Goal: Information Seeking & Learning: Learn about a topic

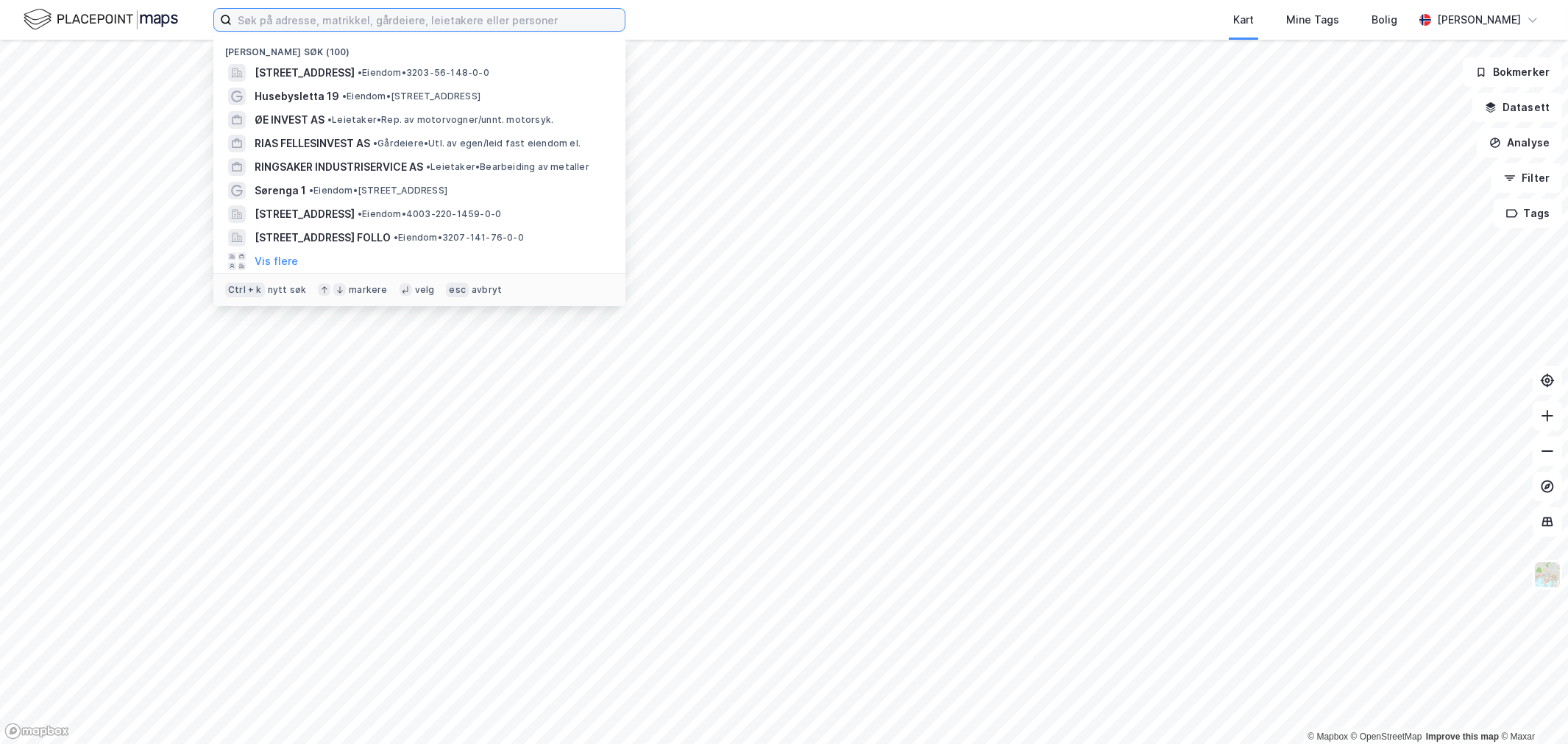
paste input "Vestre Svanholmen 9"
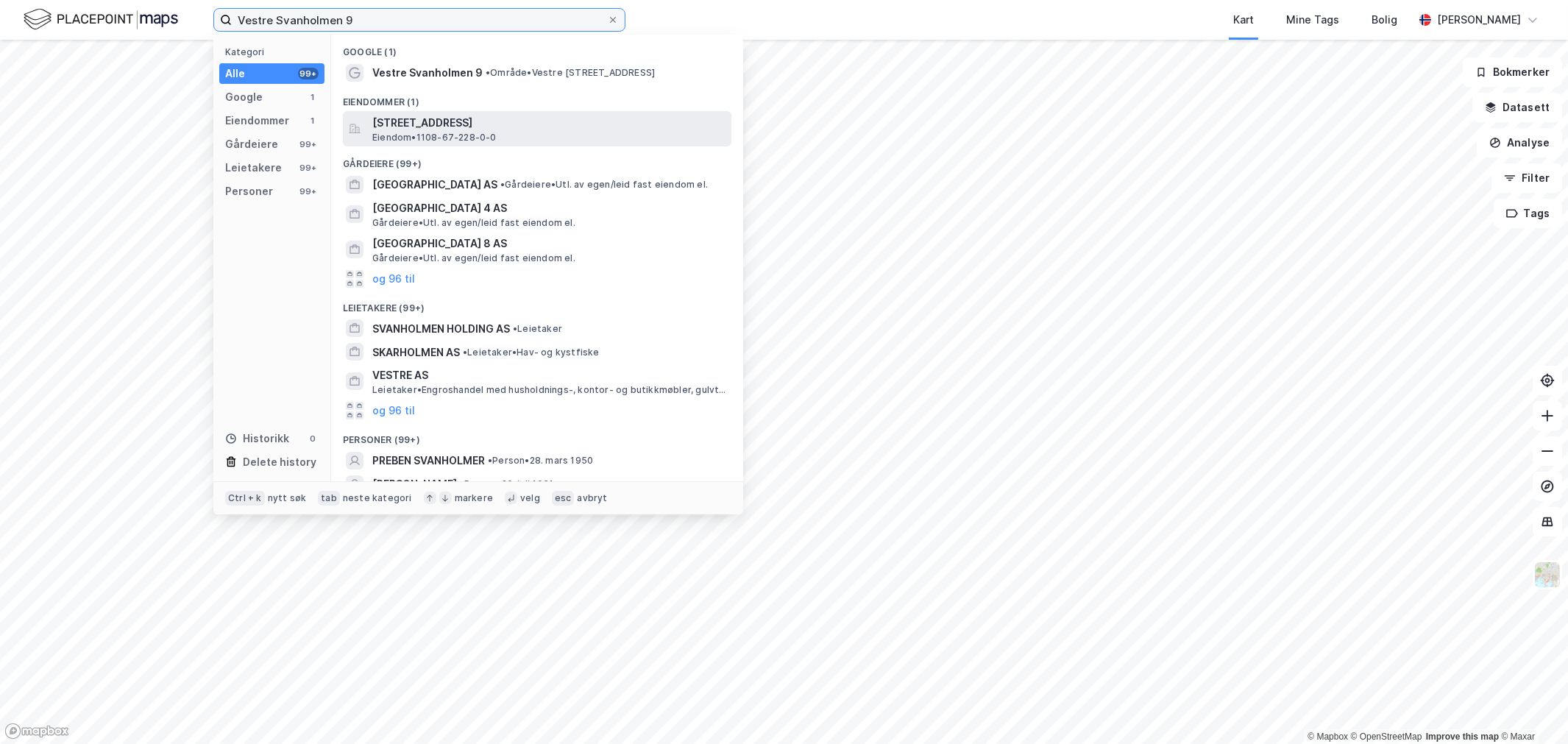
type input "Vestre Svanholmen 9"
click at [447, 133] on span "Eiendom • 1108-67-228-0-0" at bounding box center [434, 138] width 125 height 12
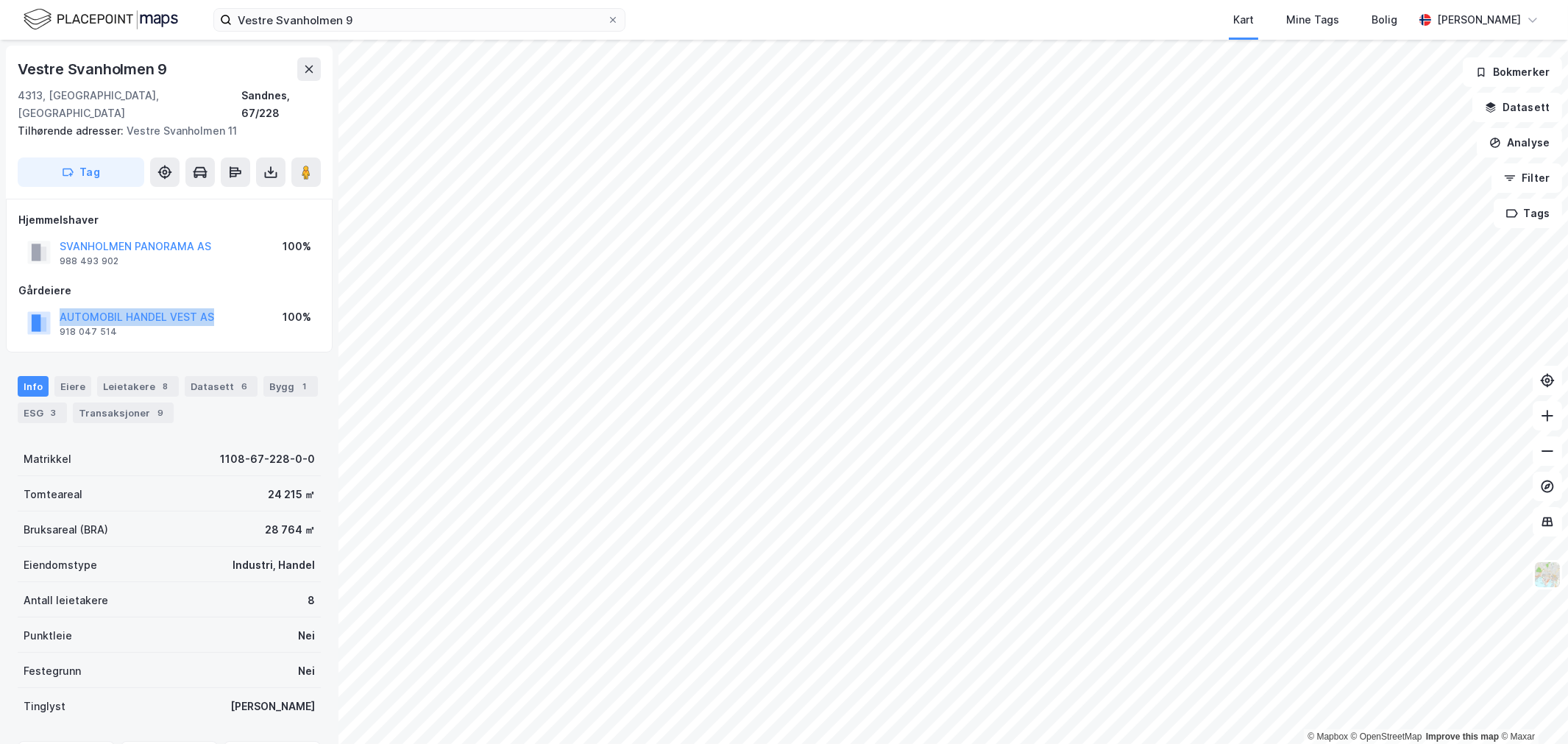
drag, startPoint x: 240, startPoint y: 295, endPoint x: 58, endPoint y: 294, distance: 182.0
click at [58, 305] on div "AUTOMOBIL HANDEL VEST AS 918 047 514 100%" at bounding box center [169, 323] width 302 height 35
click at [297, 158] on button at bounding box center [306, 172] width 30 height 30
